Goal: Information Seeking & Learning: Find specific fact

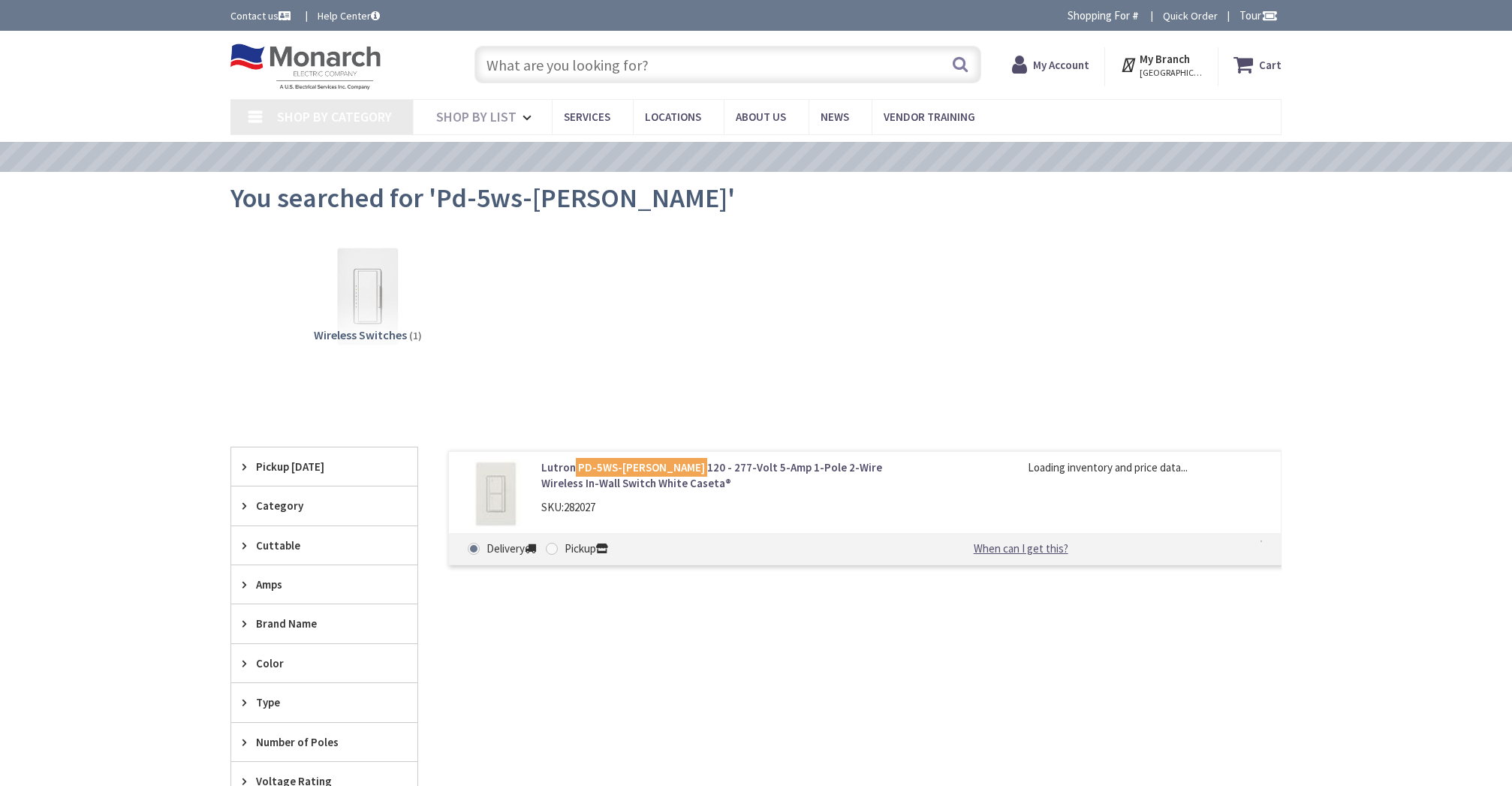
type input "[PERSON_NAME][GEOGRAPHIC_DATA][US_STATE], [GEOGRAPHIC_DATA]"
click at [520, 63] on input "text" at bounding box center [728, 64] width 507 height 38
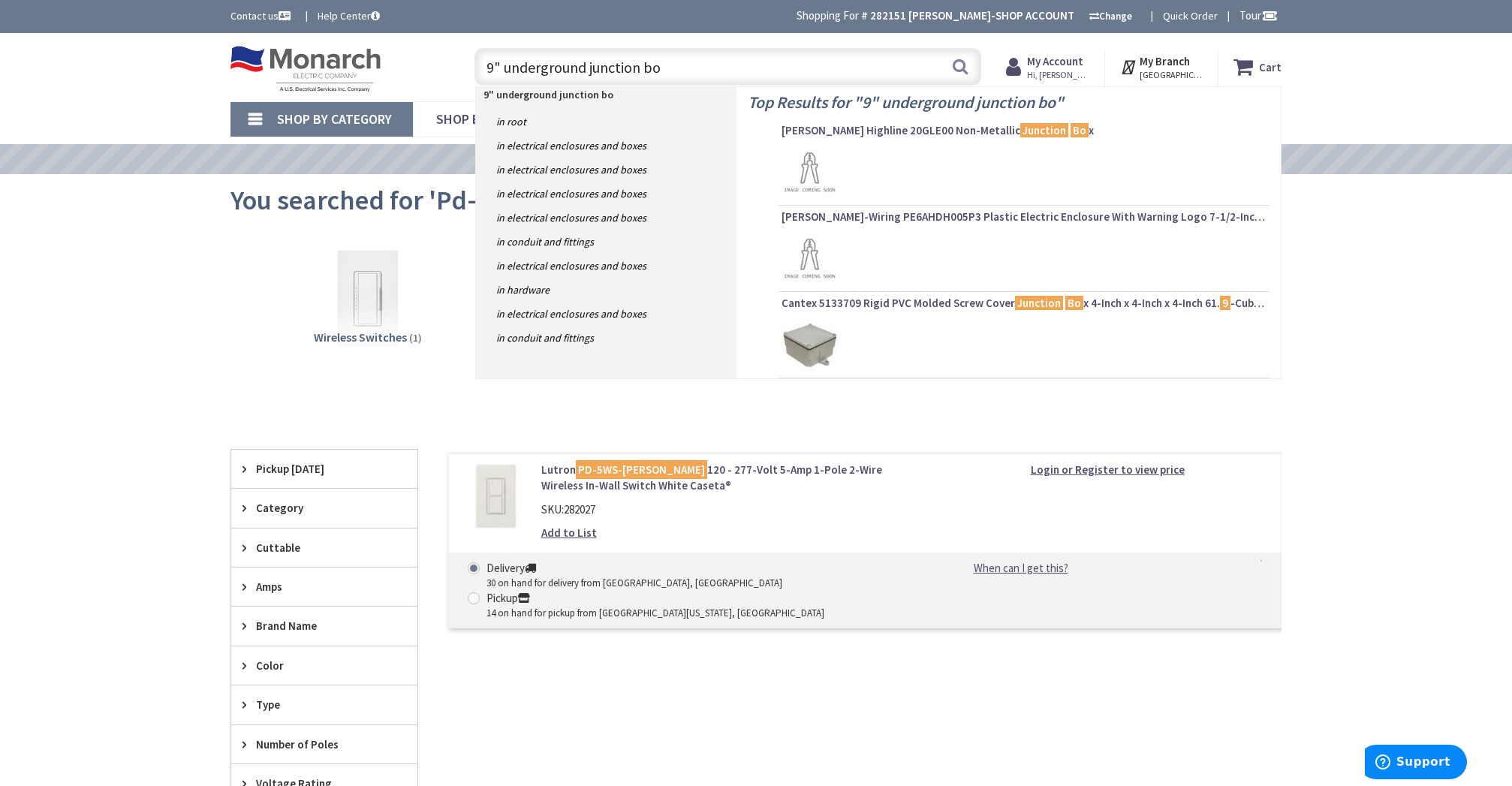
type input "9" underground junction box"
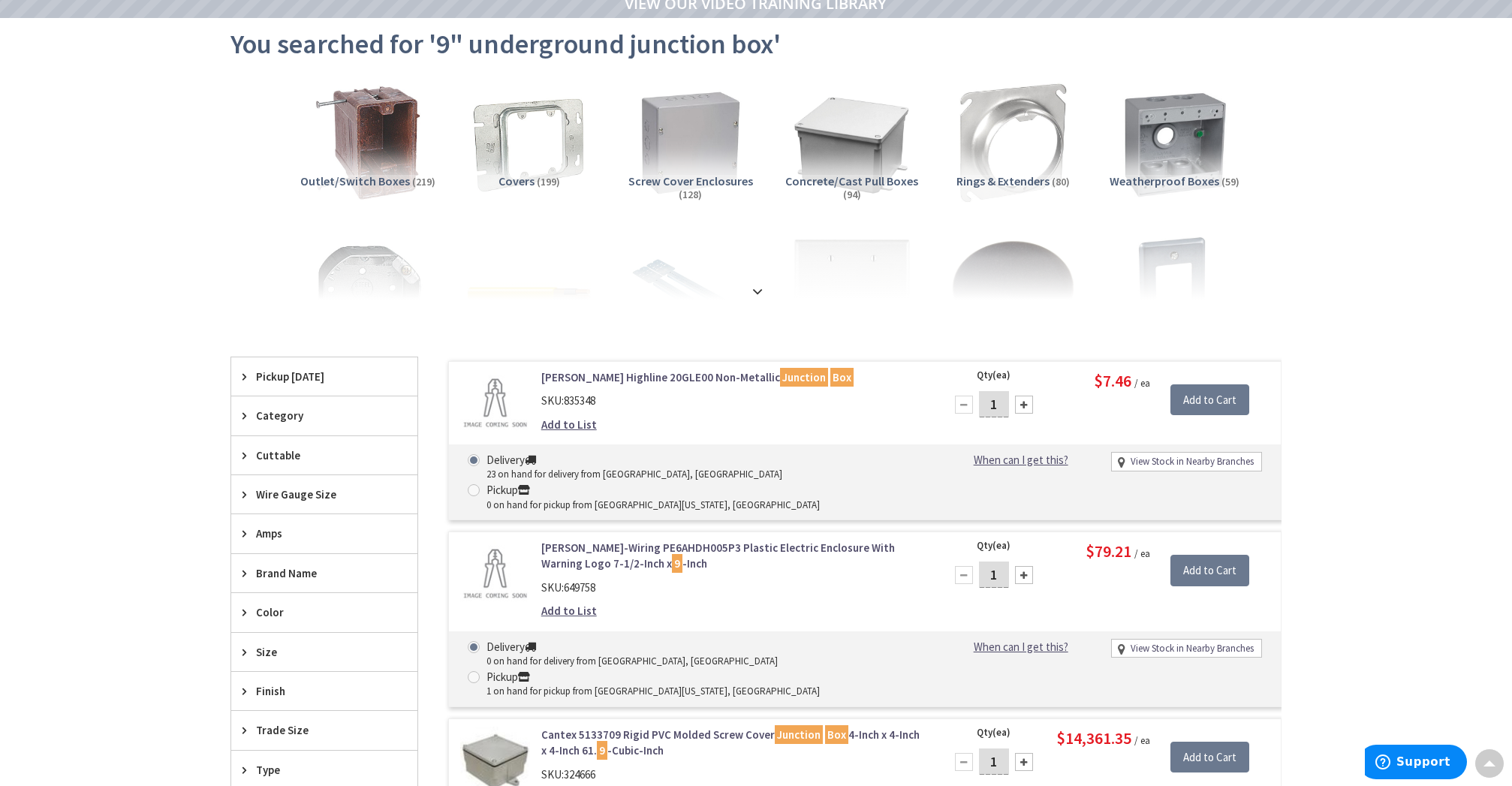
scroll to position [93, 0]
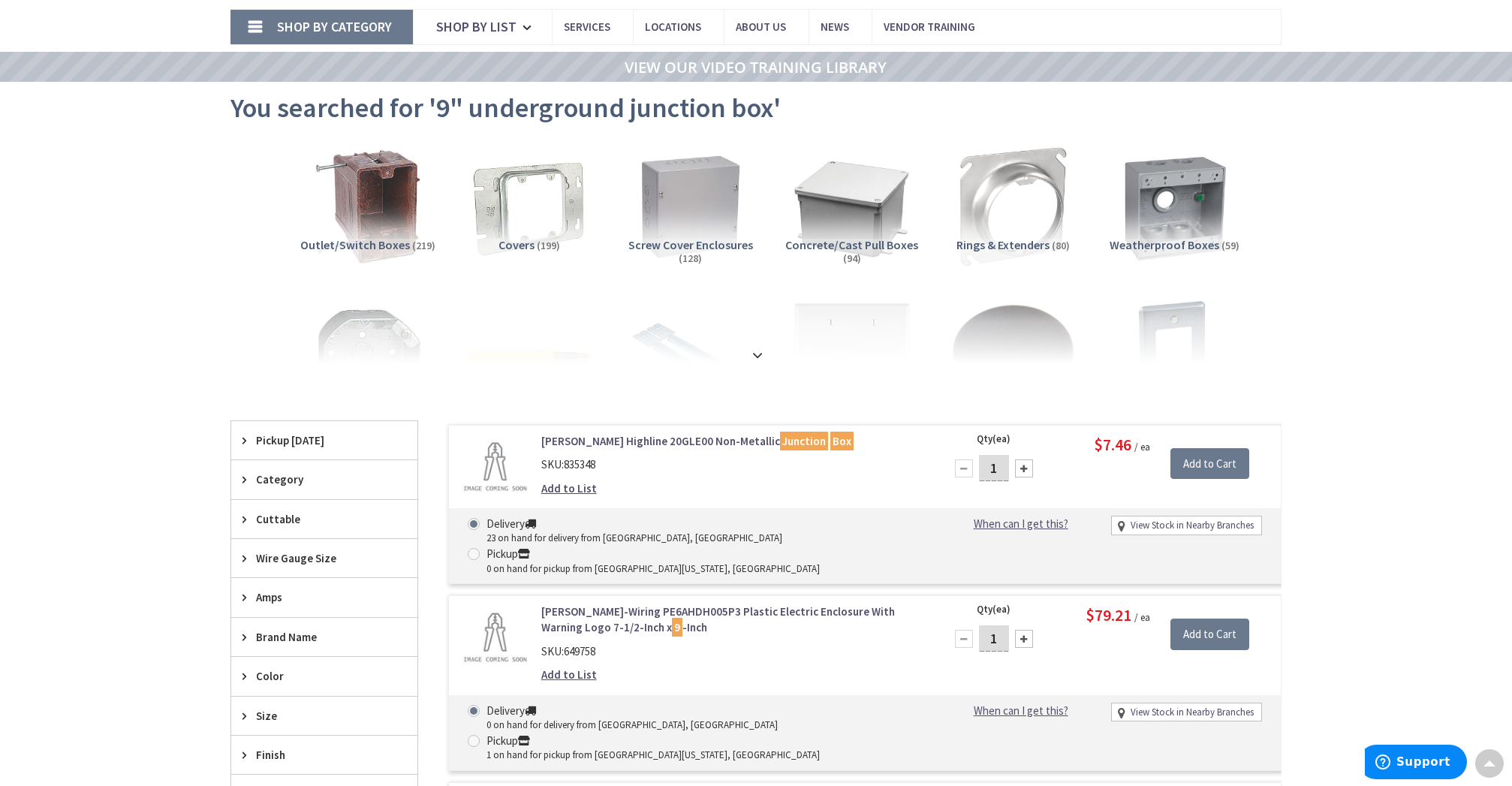
click at [764, 352] on strong at bounding box center [757, 355] width 18 height 17
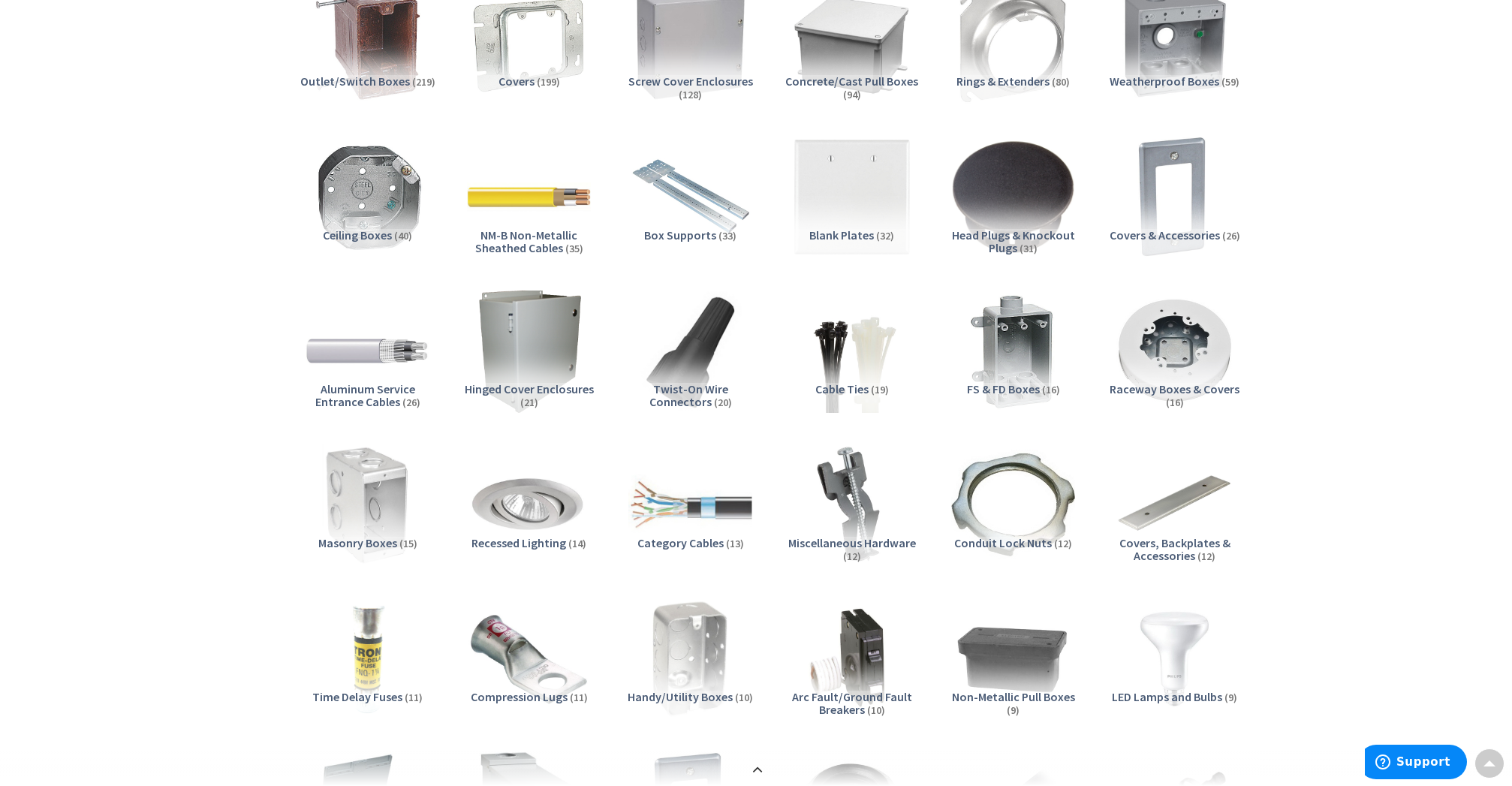
scroll to position [0, 0]
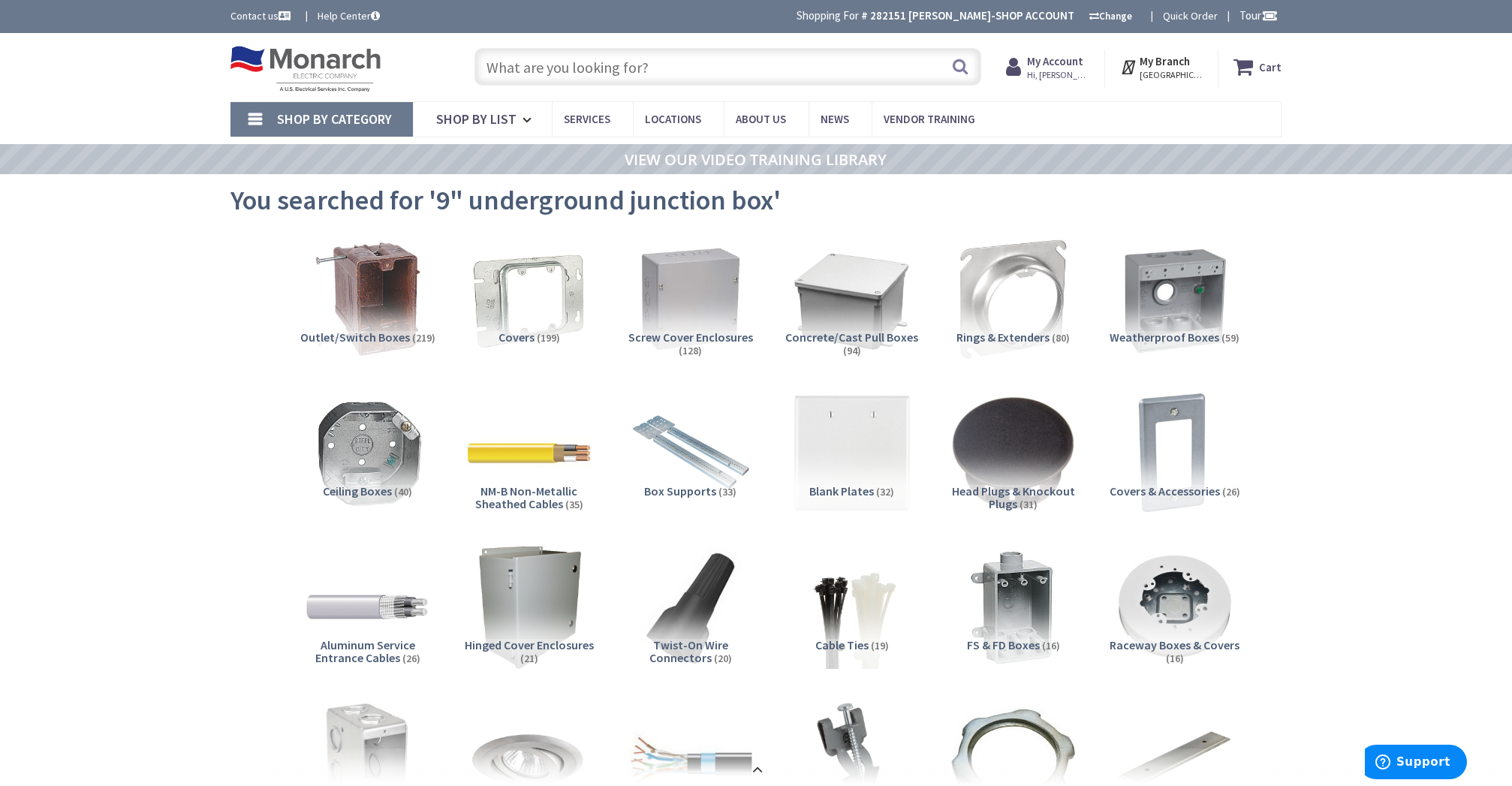
click at [550, 69] on input "text" at bounding box center [728, 67] width 507 height 38
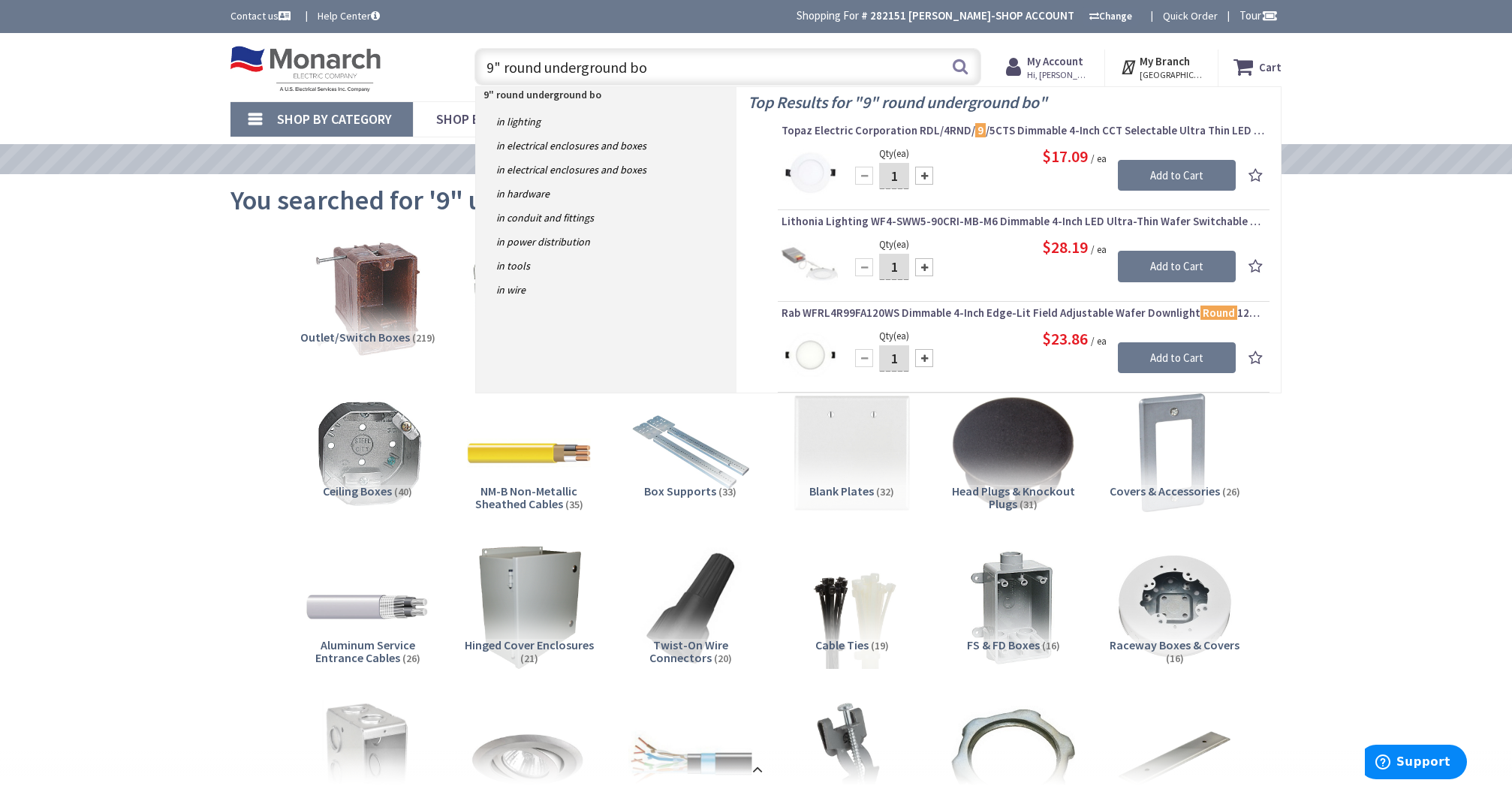
type input "9" round underground box"
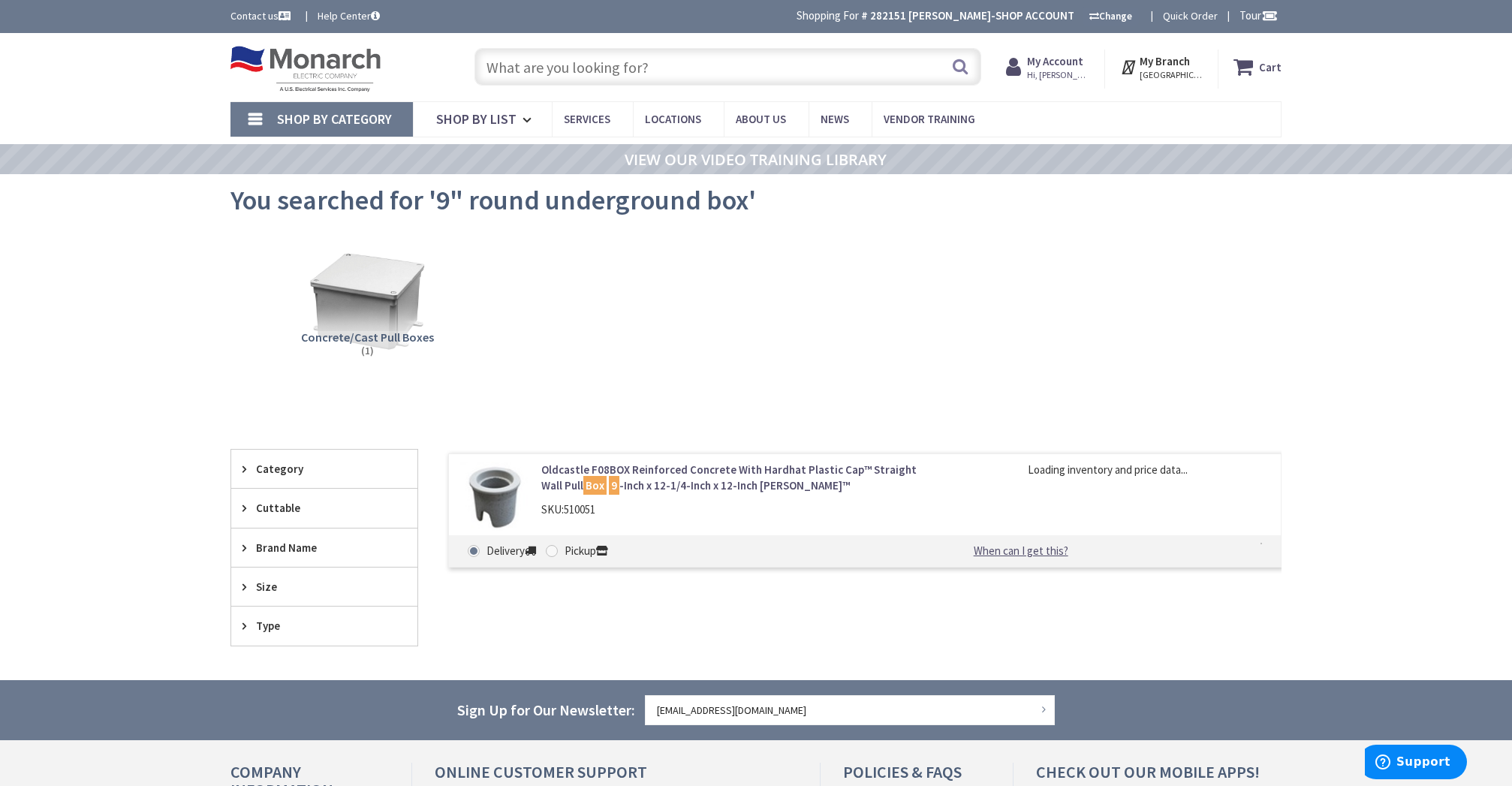
click at [598, 69] on input "text" at bounding box center [728, 67] width 507 height 38
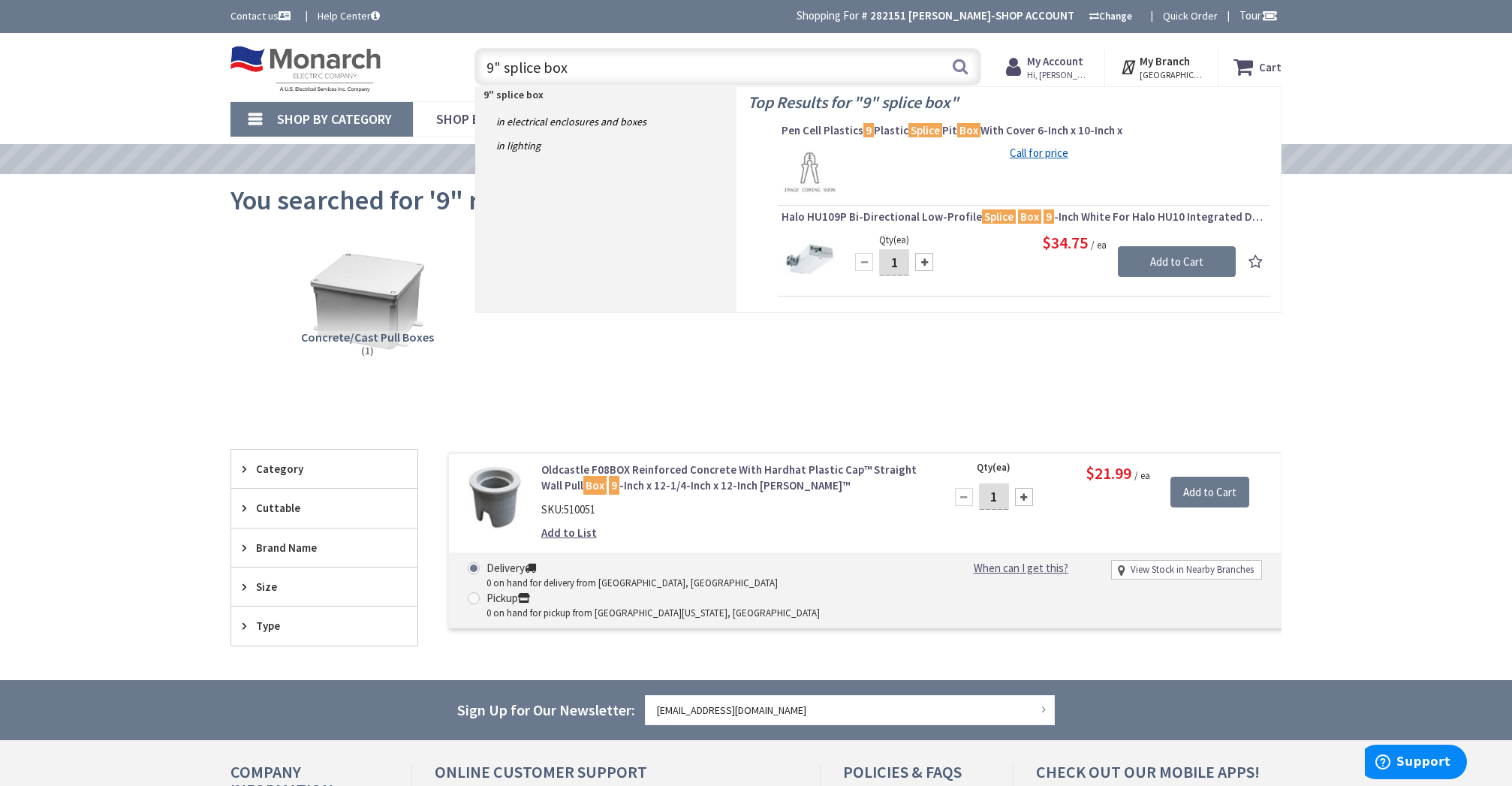
type input "9" splice box"
